Goal: Transaction & Acquisition: Obtain resource

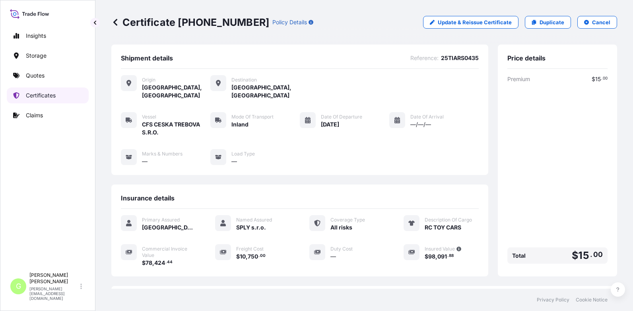
click at [43, 93] on p "Certificates" at bounding box center [41, 95] width 30 height 8
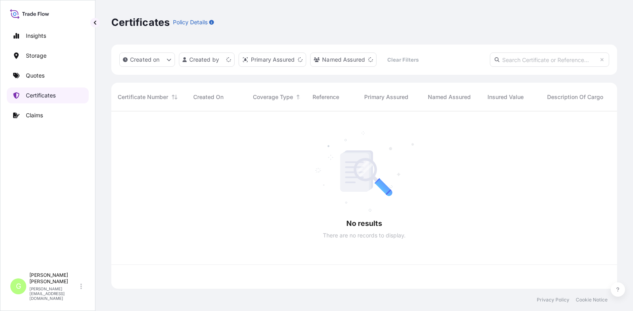
scroll to position [176, 500]
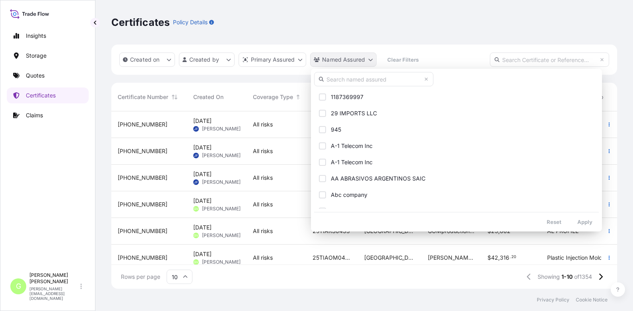
click at [320, 56] on html "Insights Storage Quotes Certificates Claims G [PERSON_NAME] [PERSON_NAME][EMAIL…" at bounding box center [316, 155] width 633 height 311
click at [331, 81] on input "text" at bounding box center [373, 79] width 119 height 14
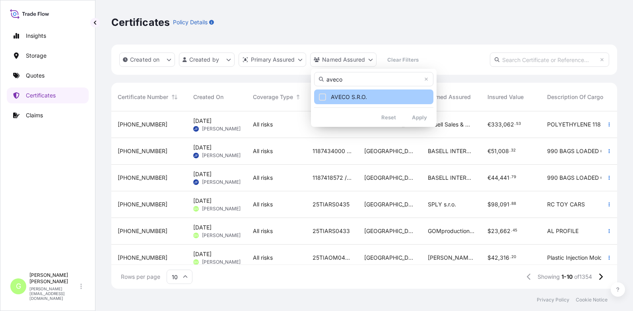
type input "aveco"
click at [348, 97] on span "AVECO S.R.O." at bounding box center [349, 97] width 36 height 8
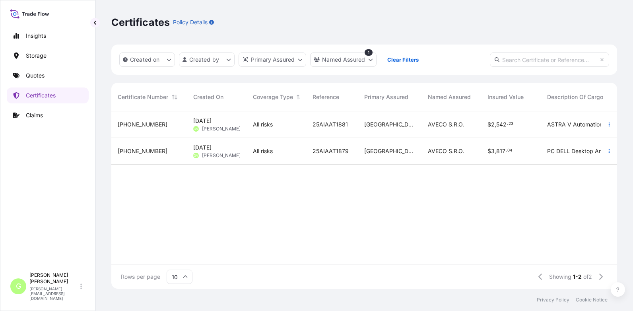
click at [139, 153] on span "[PHONE_NUMBER]" at bounding box center [143, 151] width 50 height 8
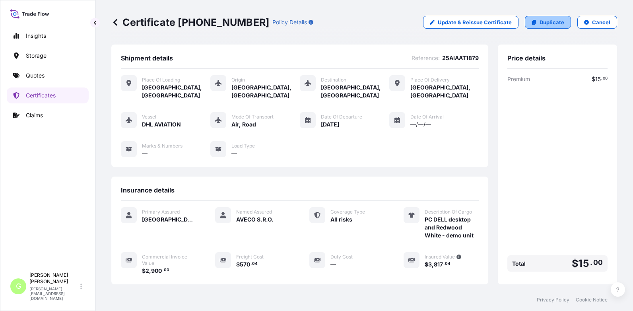
click at [548, 23] on p "Duplicate" at bounding box center [552, 22] width 25 height 8
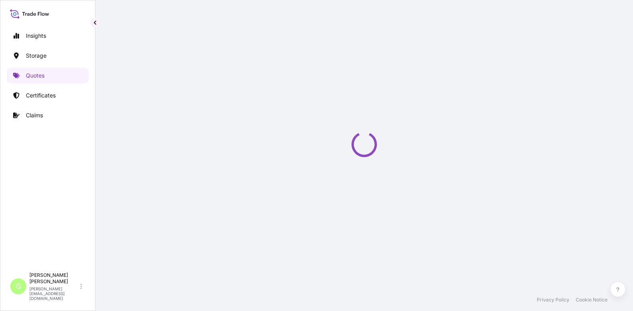
select select "Road / [GEOGRAPHIC_DATA]"
select select "Air"
select select "Road / [GEOGRAPHIC_DATA]"
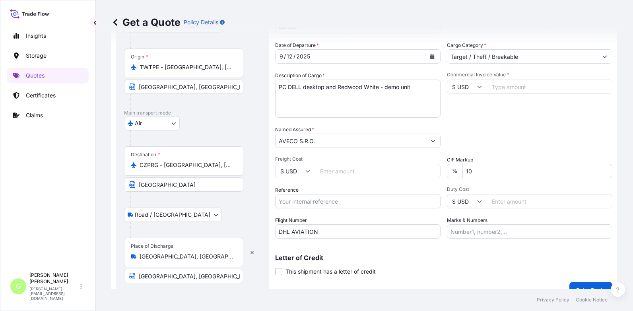
scroll to position [132, 0]
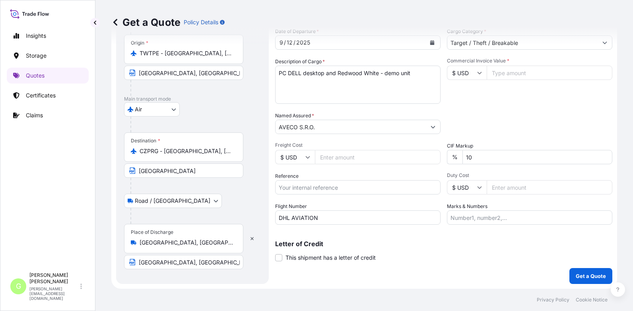
click at [296, 188] on input "Reference" at bounding box center [357, 187] width 165 height 14
paste input "25AEAAT1930"
type input "25AEAAT1930"
drag, startPoint x: 427, startPoint y: 75, endPoint x: 253, endPoint y: 72, distance: 173.4
click at [254, 72] on form "Route Details Place of loading [GEOGRAPHIC_DATA], [GEOGRAPHIC_DATA] Road / [GEO…" at bounding box center [364, 101] width 506 height 376
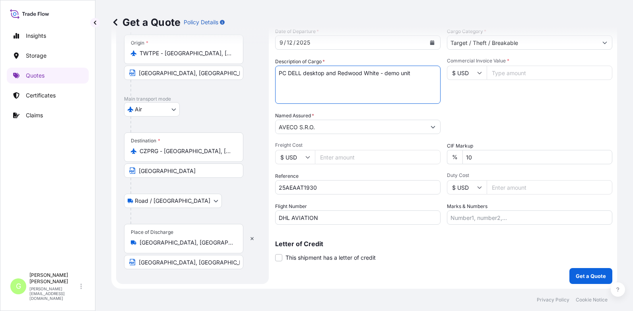
paste textarea "panels and servers"
type textarea "panels and servers"
click at [493, 75] on input "Commercial Invoice Value *" at bounding box center [550, 73] width 126 height 14
paste input "206242"
type input "206242"
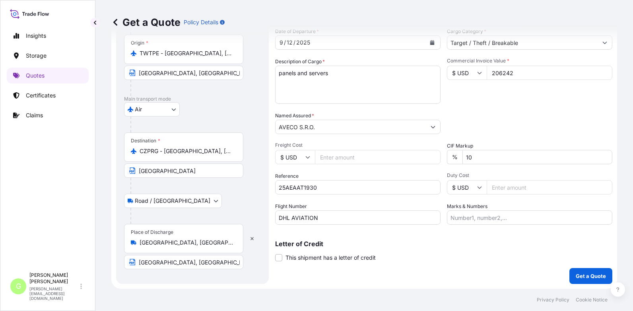
click at [343, 152] on input "Freight Cost" at bounding box center [378, 157] width 126 height 14
paste input "1317.97"
type input "1317.97"
click at [31, 219] on div "Insights Storage Quotes Certificates Claims" at bounding box center [48, 145] width 82 height 248
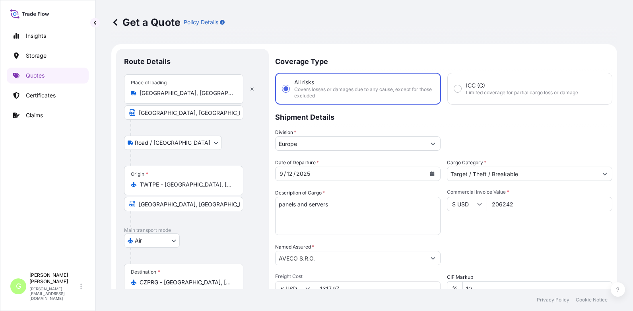
scroll to position [0, 0]
click at [430, 173] on icon "Calendar" at bounding box center [432, 174] width 4 height 5
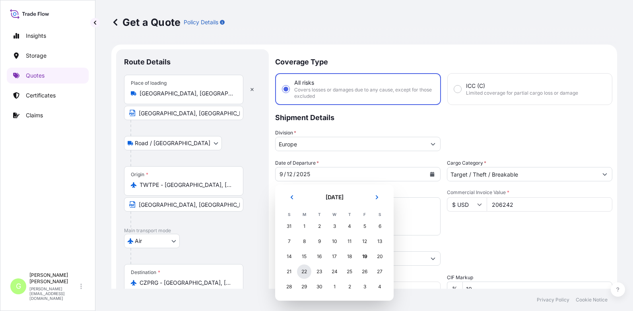
click at [302, 272] on div "22" at bounding box center [304, 272] width 14 height 14
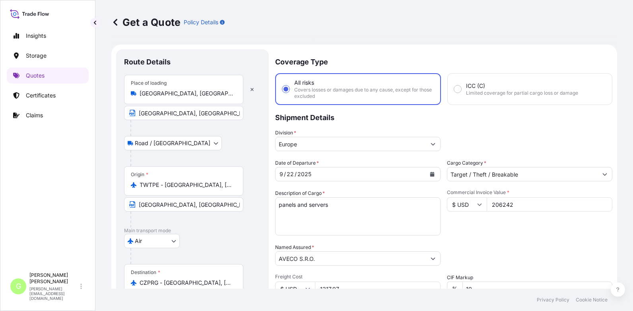
click at [72, 215] on div "Insights Storage Quotes Certificates Claims" at bounding box center [48, 145] width 82 height 248
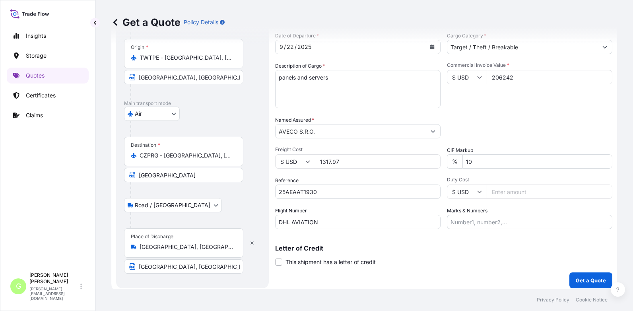
scroll to position [132, 0]
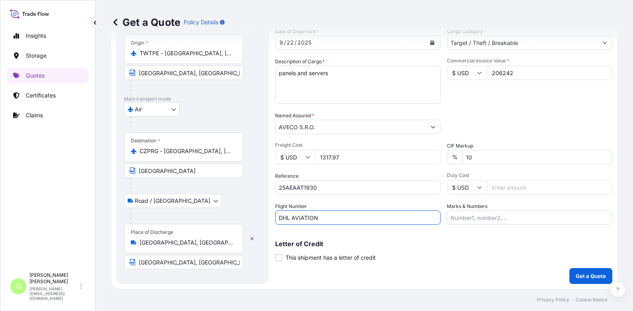
drag, startPoint x: 297, startPoint y: 220, endPoint x: 267, endPoint y: 220, distance: 30.2
click at [267, 220] on form "Route Details Place of loading [GEOGRAPHIC_DATA], [GEOGRAPHIC_DATA] Road / [GEO…" at bounding box center [364, 101] width 506 height 376
paste input "HAINAN AIRLINES"
click at [52, 222] on div "Insights Storage Quotes Certificates Claims" at bounding box center [48, 145] width 82 height 248
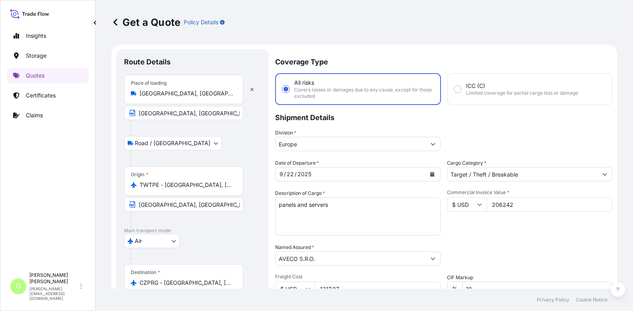
scroll to position [80, 0]
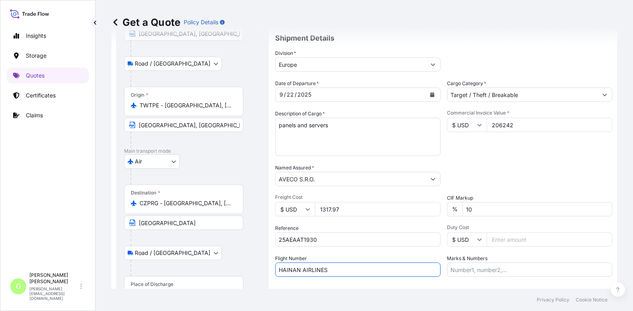
drag, startPoint x: 337, startPoint y: 271, endPoint x: 239, endPoint y: 274, distance: 97.9
click at [239, 274] on form "Route Details Place of loading [GEOGRAPHIC_DATA], [GEOGRAPHIC_DATA] Road / [GEO…" at bounding box center [364, 153] width 506 height 376
paste input "Etihad Airways"
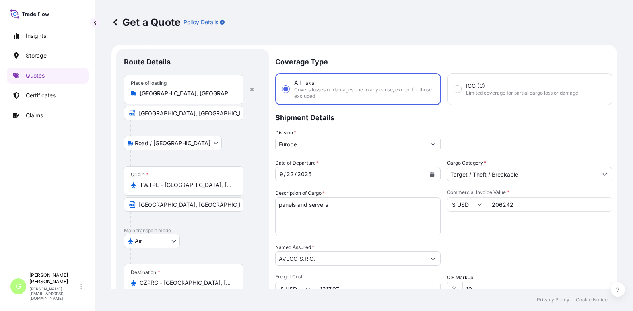
scroll to position [40, 0]
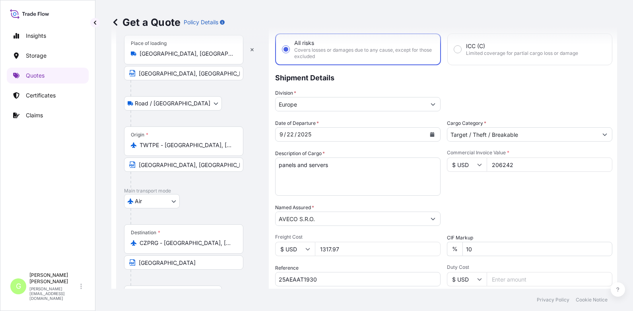
type input "Etihad Airways"
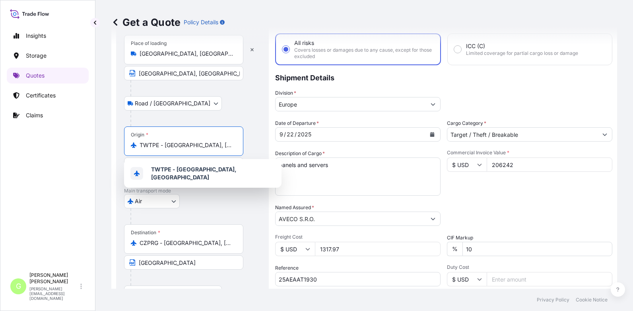
drag, startPoint x: 175, startPoint y: 150, endPoint x: 103, endPoint y: 154, distance: 72.1
click at [103, 154] on div "Get a Quote Policy Details Route Details Place of loading [GEOGRAPHIC_DATA], [G…" at bounding box center [364, 144] width 538 height 289
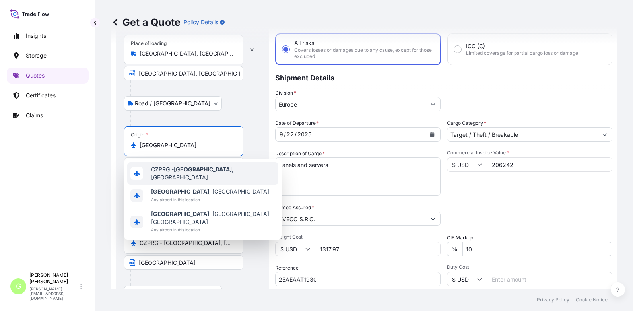
click at [221, 175] on span "CZPRG - [GEOGRAPHIC_DATA] , [GEOGRAPHIC_DATA]" at bounding box center [213, 173] width 124 height 16
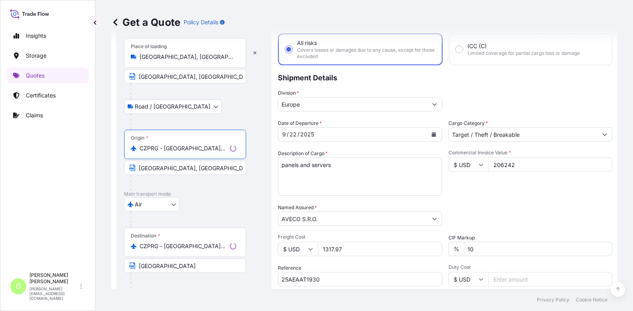
type input "CZPRG - [GEOGRAPHIC_DATA], [GEOGRAPHIC_DATA]"
drag, startPoint x: 224, startPoint y: 249, endPoint x: 138, endPoint y: 246, distance: 86.0
click at [138, 246] on div "CZPRG - [GEOGRAPHIC_DATA], [GEOGRAPHIC_DATA]" at bounding box center [184, 246] width 106 height 8
drag, startPoint x: 138, startPoint y: 246, endPoint x: 241, endPoint y: 204, distance: 112.1
click at [241, 204] on div "Air Air Water Inland" at bounding box center [192, 204] width 137 height 14
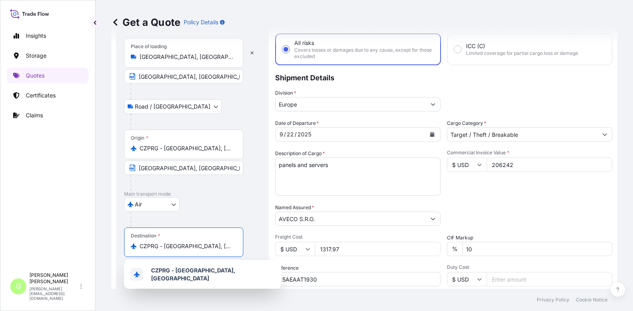
drag, startPoint x: 226, startPoint y: 245, endPoint x: 120, endPoint y: 251, distance: 106.7
click at [120, 251] on div "Route Details Reset Route Details Place of loading [GEOGRAPHIC_DATA], [GEOGRAPH…" at bounding box center [192, 193] width 153 height 366
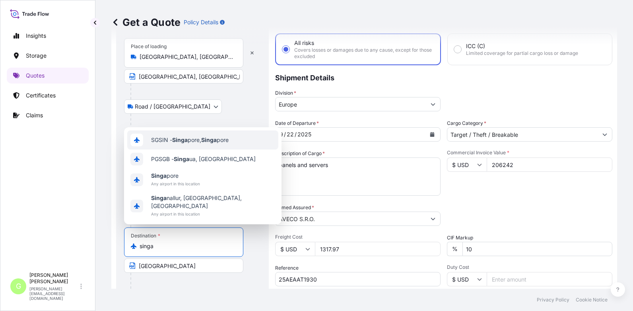
click at [167, 144] on span "SGSIN - Singa pore, Singa pore" at bounding box center [190, 140] width 78 height 8
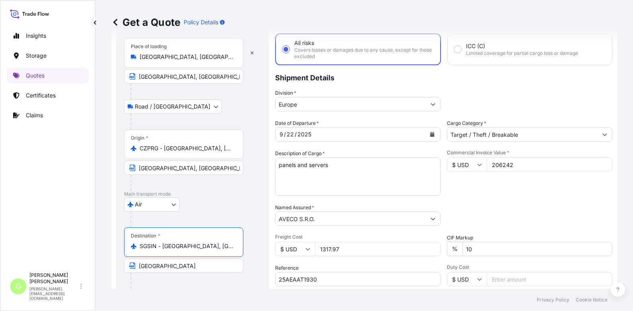
drag, startPoint x: 220, startPoint y: 248, endPoint x: 163, endPoint y: 248, distance: 57.7
click at [163, 248] on input "SGSIN - [GEOGRAPHIC_DATA], [GEOGRAPHIC_DATA]" at bounding box center [187, 246] width 94 height 8
type input "SGSIN - [GEOGRAPHIC_DATA], [GEOGRAPHIC_DATA]"
drag, startPoint x: 193, startPoint y: 266, endPoint x: 138, endPoint y: 266, distance: 55.7
click at [138, 266] on input "[GEOGRAPHIC_DATA]" at bounding box center [183, 266] width 119 height 14
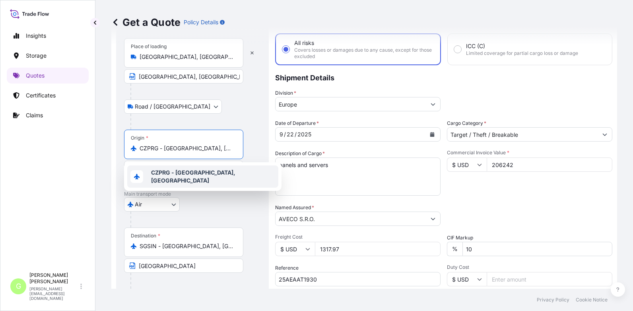
drag, startPoint x: 229, startPoint y: 145, endPoint x: 162, endPoint y: 148, distance: 66.9
click at [162, 148] on input "CZPRG - [GEOGRAPHIC_DATA], [GEOGRAPHIC_DATA]" at bounding box center [187, 148] width 94 height 8
click at [223, 204] on div "Air Air Water Inland" at bounding box center [192, 204] width 137 height 14
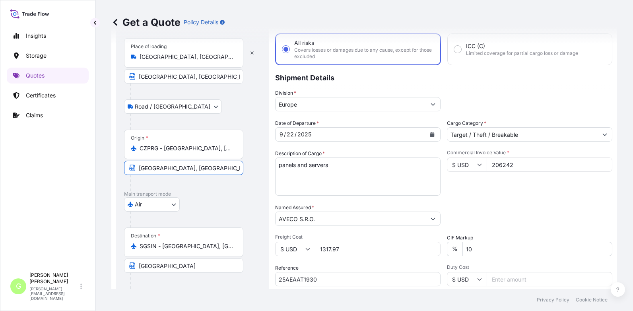
drag, startPoint x: 188, startPoint y: 164, endPoint x: 139, endPoint y: 171, distance: 49.8
click at [139, 171] on input "[GEOGRAPHIC_DATA], [GEOGRAPHIC_DATA]" at bounding box center [183, 168] width 119 height 14
paste input "[GEOGRAPHIC_DATA], [GEOGRAPHIC_DATA]"
type input "[GEOGRAPHIC_DATA], [GEOGRAPHIC_DATA]"
click at [226, 209] on div "Air Air Water Inland" at bounding box center [192, 204] width 137 height 14
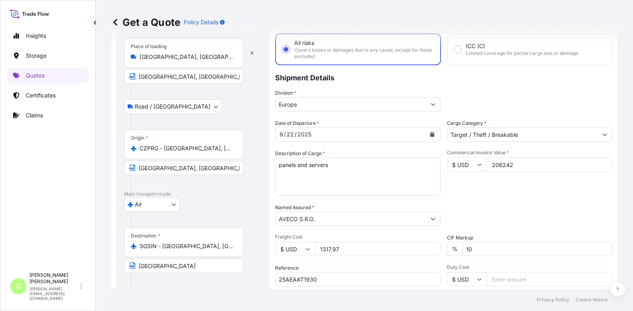
drag, startPoint x: 22, startPoint y: 202, endPoint x: 131, endPoint y: 157, distance: 118.4
click at [22, 202] on div "Insights Storage Quotes Certificates Claims" at bounding box center [48, 145] width 82 height 248
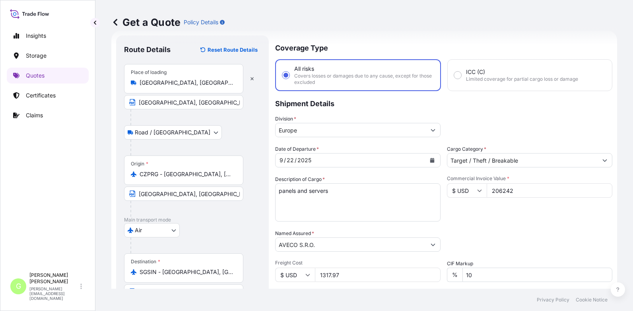
scroll to position [0, 0]
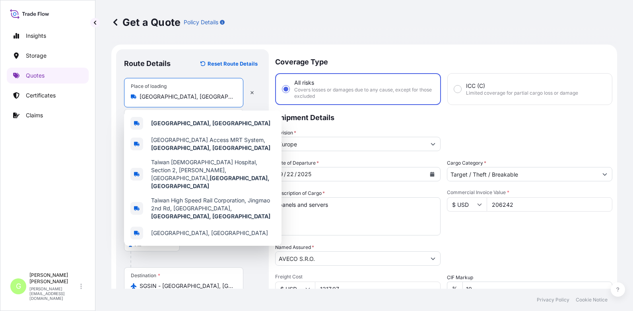
drag, startPoint x: 177, startPoint y: 93, endPoint x: 102, endPoint y: 93, distance: 74.8
click at [102, 93] on div "Get a Quote Policy Details Route Details Reset Route Details Place of loading […" at bounding box center [364, 144] width 538 height 289
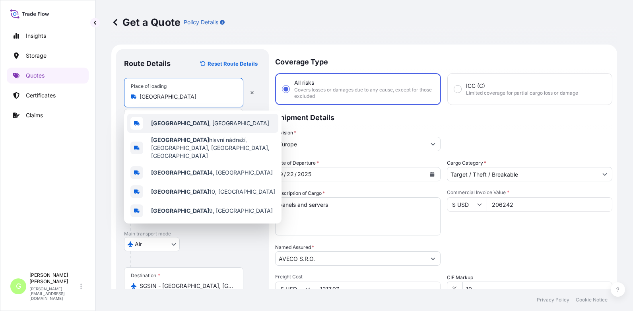
click at [164, 121] on b "[GEOGRAPHIC_DATA]" at bounding box center [180, 123] width 58 height 7
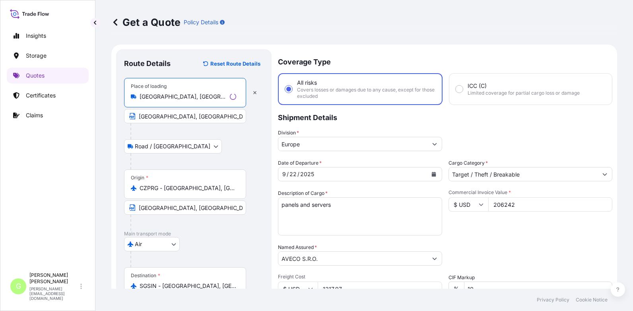
type input "[GEOGRAPHIC_DATA], [GEOGRAPHIC_DATA]"
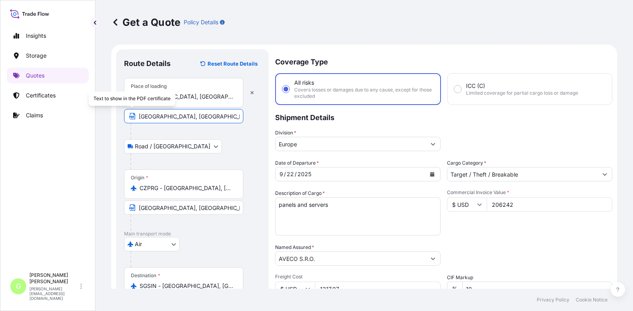
drag, startPoint x: 175, startPoint y: 117, endPoint x: 104, endPoint y: 117, distance: 71.6
click at [104, 117] on div "Get a Quote Policy Details Route Details Reset Route Details Place of loading […" at bounding box center [364, 144] width 538 height 289
type input "[GEOGRAPHIC_DATA], [GEOGRAPHIC_DATA]"
click at [237, 237] on div "Air Air Water Inland" at bounding box center [192, 244] width 137 height 14
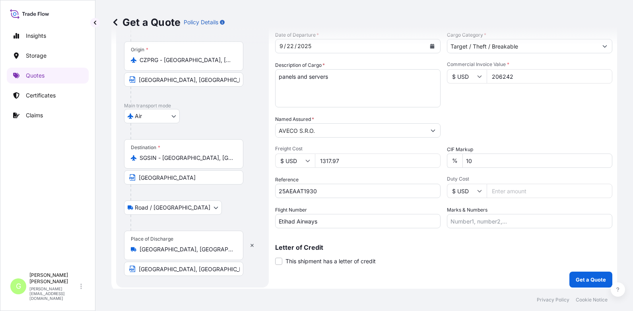
scroll to position [132, 0]
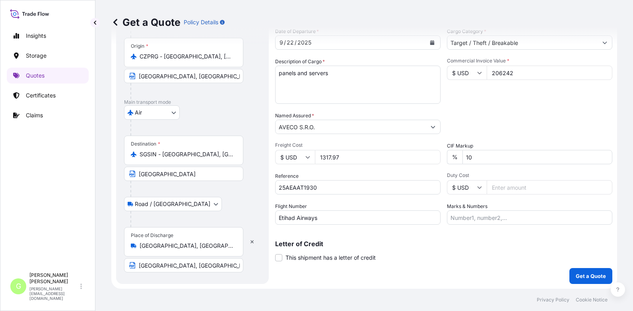
click at [106, 264] on div "Get a Quote Policy Details Route Details Reset Route Details Place of loading […" at bounding box center [364, 144] width 538 height 289
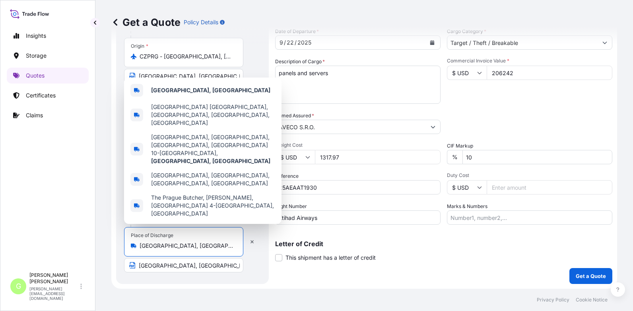
drag, startPoint x: 154, startPoint y: 247, endPoint x: 130, endPoint y: 247, distance: 23.9
click at [130, 247] on div "Place of Discharge [GEOGRAPHIC_DATA], [GEOGRAPHIC_DATA]" at bounding box center [183, 241] width 119 height 29
paste input "[GEOGRAPHIC_DATA]"
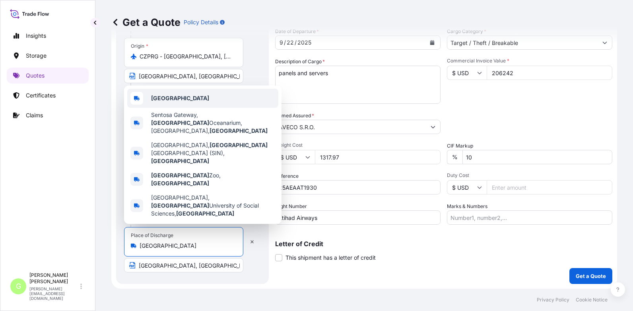
click at [160, 101] on b "[GEOGRAPHIC_DATA]" at bounding box center [180, 98] width 58 height 7
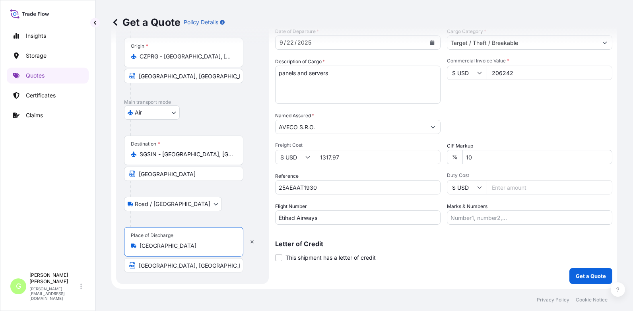
type input "[GEOGRAPHIC_DATA]"
drag, startPoint x: 204, startPoint y: 268, endPoint x: 124, endPoint y: 263, distance: 80.1
click at [124, 263] on input "[GEOGRAPHIC_DATA], [GEOGRAPHIC_DATA]" at bounding box center [183, 265] width 119 height 14
paste input "[GEOGRAPHIC_DATA]"
type input "[GEOGRAPHIC_DATA]"
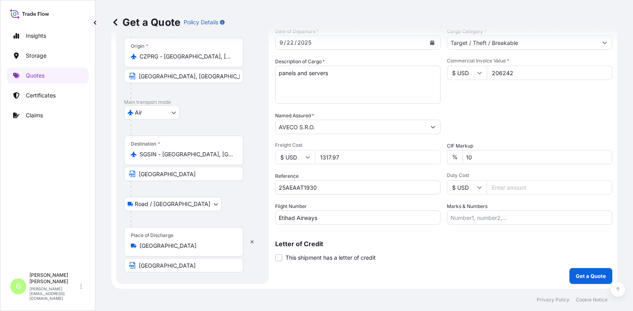
click at [215, 288] on form "Route Details Reset Route Details Place of loading [GEOGRAPHIC_DATA], [GEOGRAPH…" at bounding box center [364, 101] width 506 height 376
click at [580, 276] on p "Get a Quote" at bounding box center [591, 276] width 30 height 8
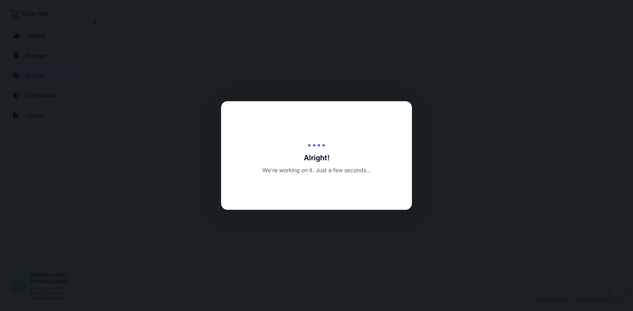
select select "Road / [GEOGRAPHIC_DATA]"
select select "Air"
select select "Road / [GEOGRAPHIC_DATA]"
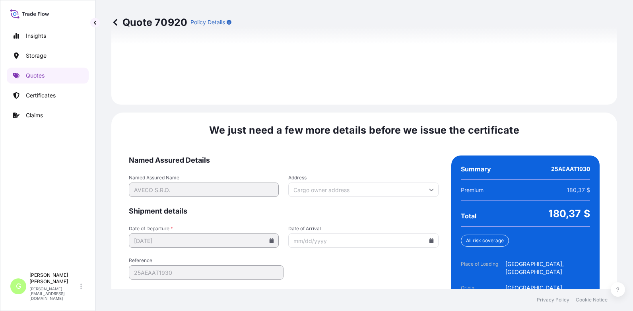
scroll to position [1249, 0]
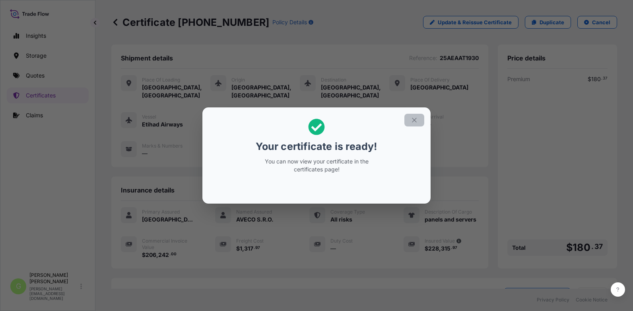
click at [412, 117] on icon "button" at bounding box center [414, 120] width 7 height 7
